Goal: Information Seeking & Learning: Learn about a topic

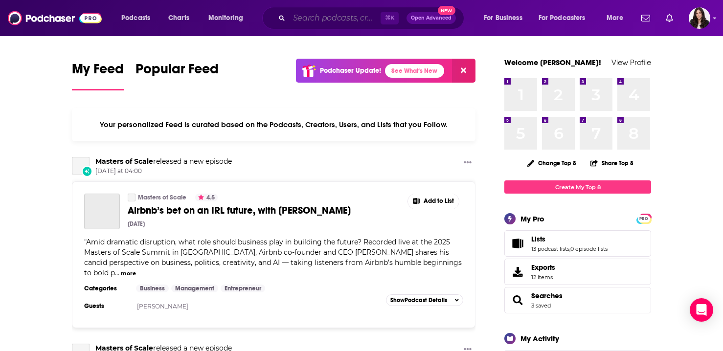
click at [301, 21] on input "Search podcasts, credits, & more..." at bounding box center [335, 18] width 92 height 16
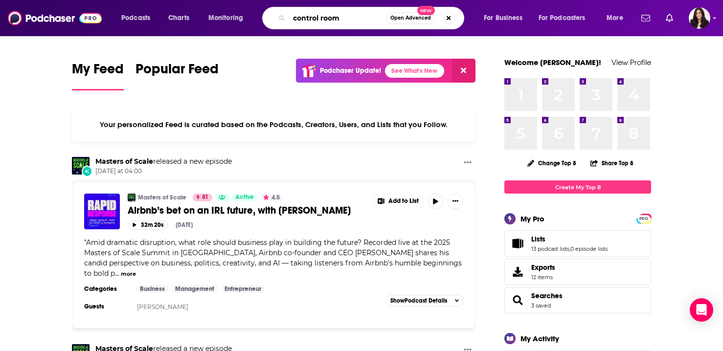
type input "control room"
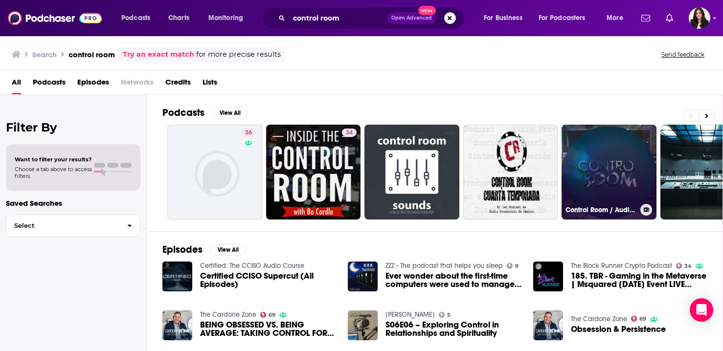
click at [608, 174] on link "Control Room / Audiojungle" at bounding box center [609, 172] width 95 height 95
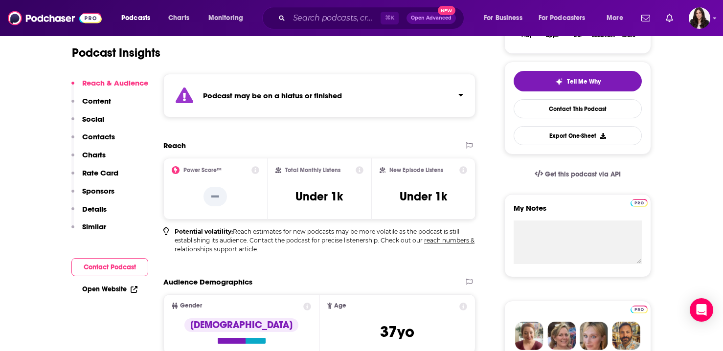
scroll to position [222, 0]
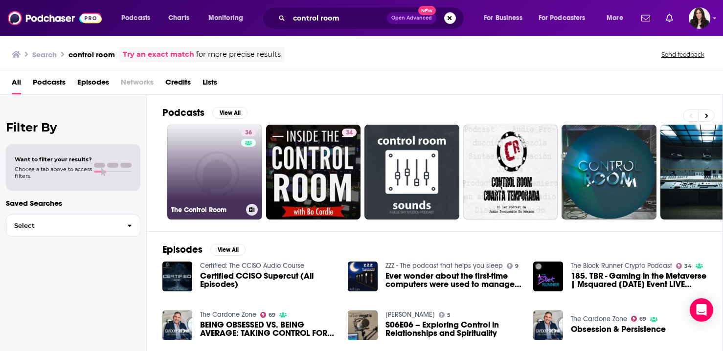
click at [227, 182] on link "36 The Control Room" at bounding box center [214, 172] width 95 height 95
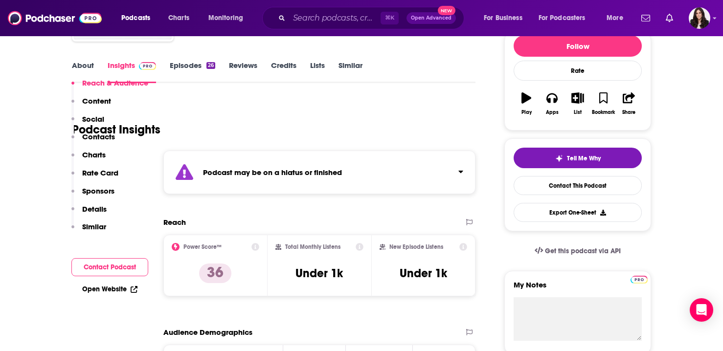
scroll to position [183, 0]
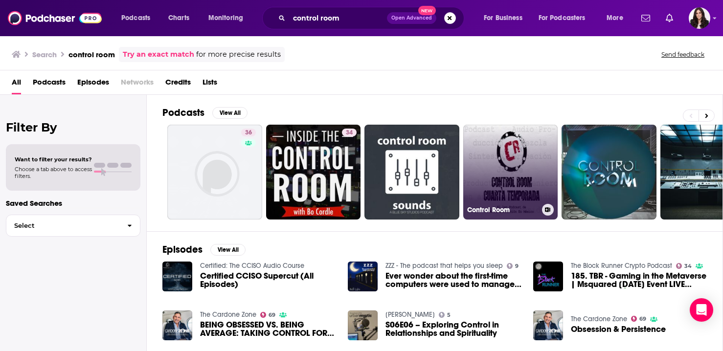
click at [517, 163] on link "Control Room" at bounding box center [510, 172] width 95 height 95
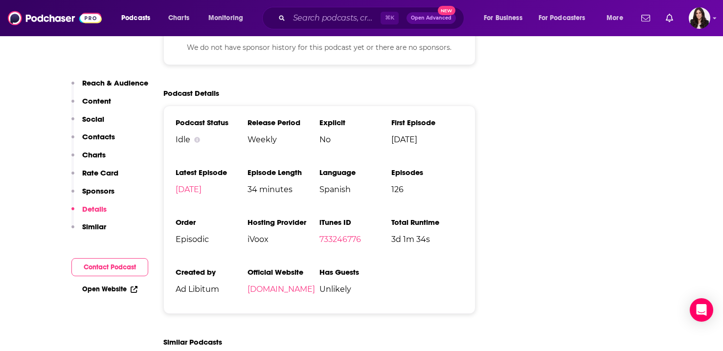
scroll to position [1205, 0]
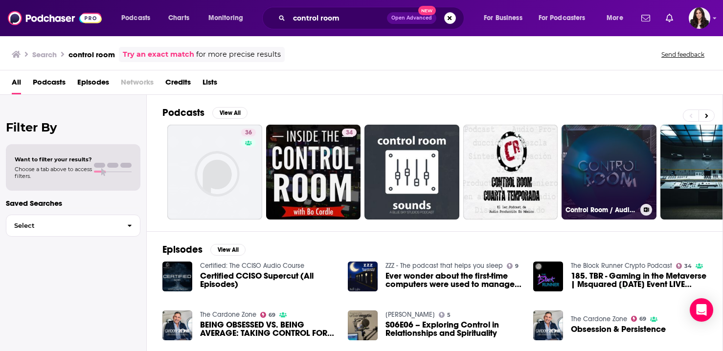
click at [612, 183] on link "Control Room / Audiojungle" at bounding box center [609, 172] width 95 height 95
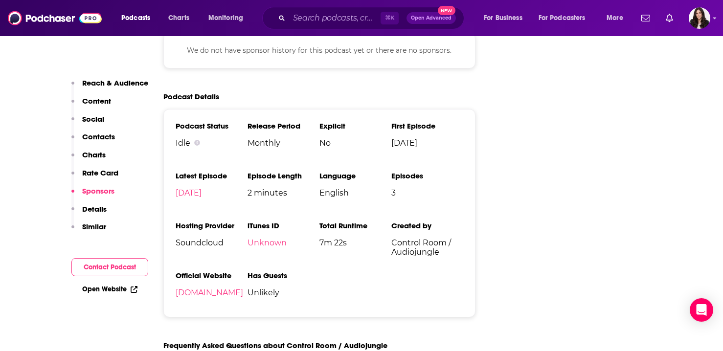
scroll to position [1048, 0]
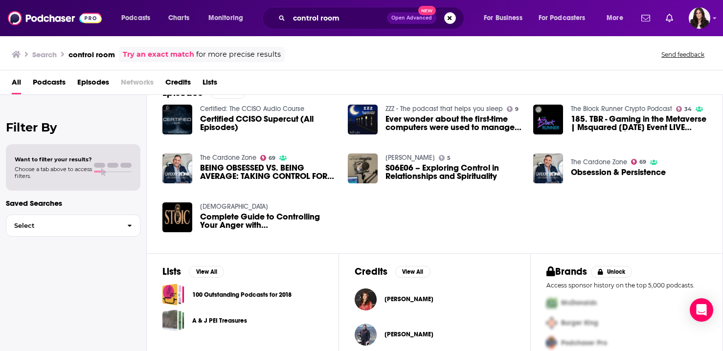
scroll to position [201, 0]
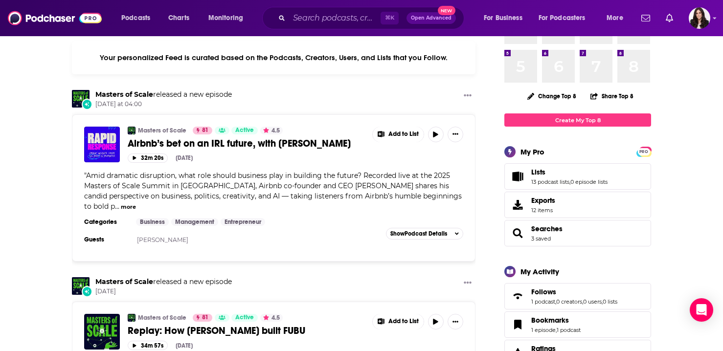
scroll to position [148, 0]
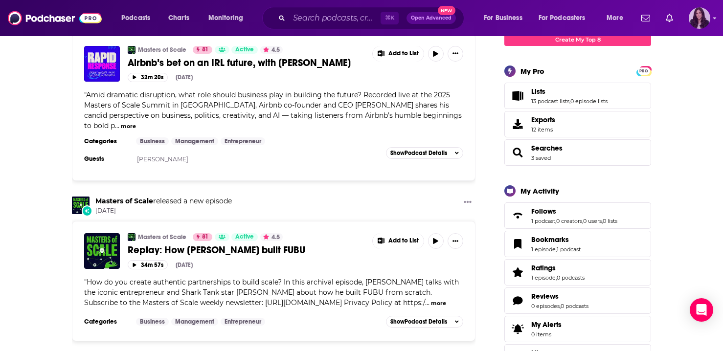
click at [715, 16] on icon "Show profile menu" at bounding box center [715, 18] width 4 height 6
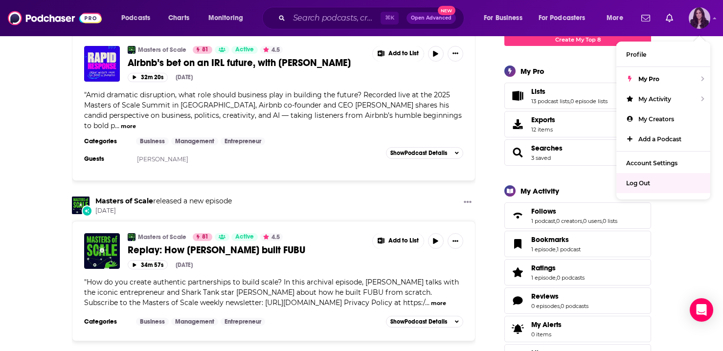
click at [658, 178] on div "Log Out" at bounding box center [664, 183] width 94 height 20
